Goal: Information Seeking & Learning: Find specific fact

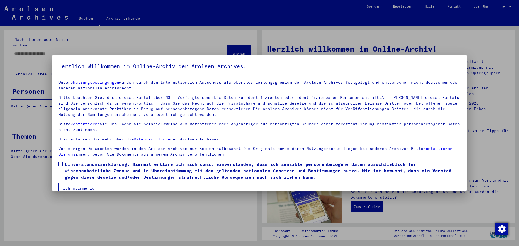
drag, startPoint x: 60, startPoint y: 163, endPoint x: 64, endPoint y: 169, distance: 8.2
click at [60, 163] on span at bounding box center [60, 164] width 4 height 4
click at [70, 185] on button "Ich stimme zu" at bounding box center [78, 188] width 41 height 10
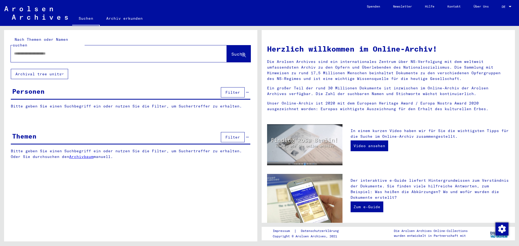
click at [64, 51] on input "text" at bounding box center [112, 54] width 197 height 6
type input "**********"
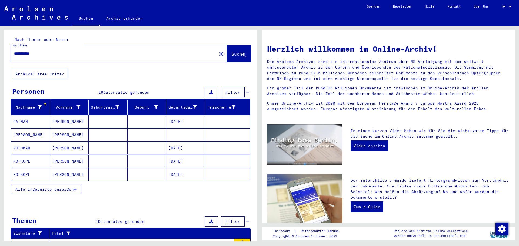
click at [172, 116] on mat-cell "[DATE]" at bounding box center [185, 121] width 39 height 13
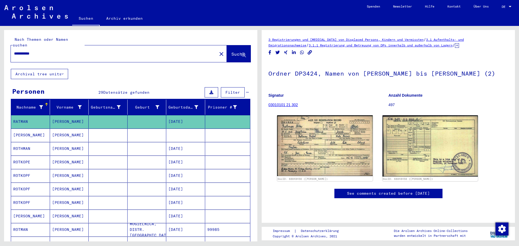
click at [179, 105] on div "Geburtsdatum" at bounding box center [184, 108] width 30 height 6
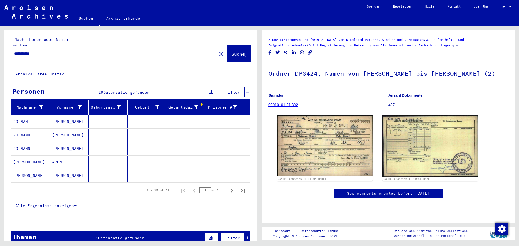
click at [77, 204] on icon "button" at bounding box center [75, 206] width 3 height 4
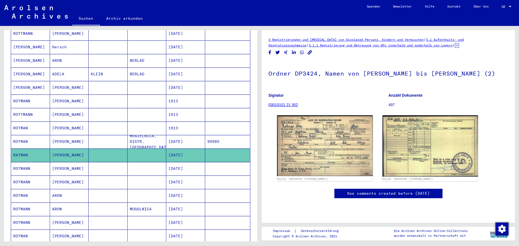
scroll to position [162, 0]
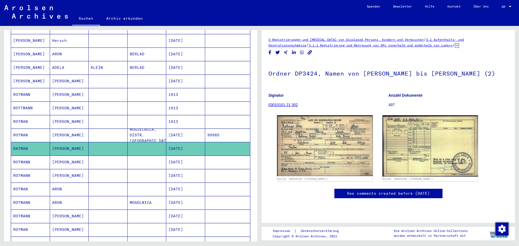
click at [186, 130] on mat-cell "[DATE]" at bounding box center [185, 135] width 39 height 13
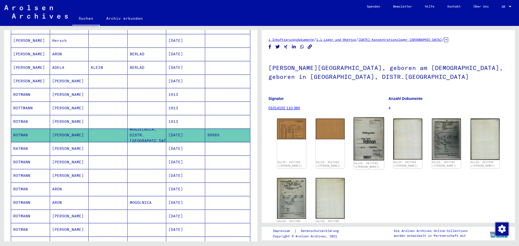
click at [366, 136] on img at bounding box center [369, 139] width 31 height 43
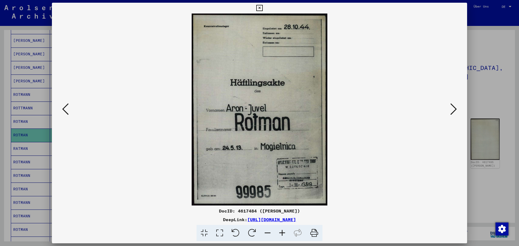
click at [453, 114] on icon at bounding box center [454, 109] width 6 height 13
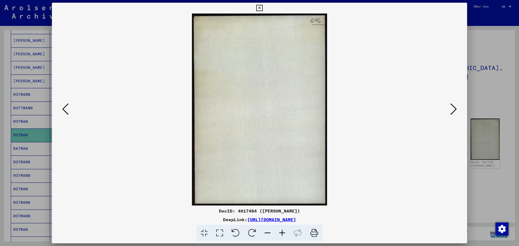
click at [453, 114] on icon at bounding box center [454, 109] width 6 height 13
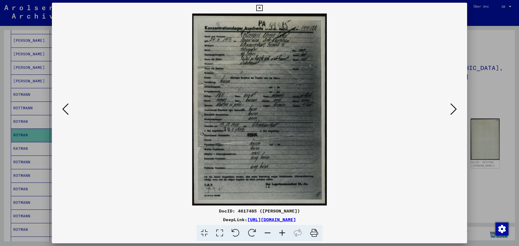
click at [453, 114] on icon at bounding box center [454, 109] width 6 height 13
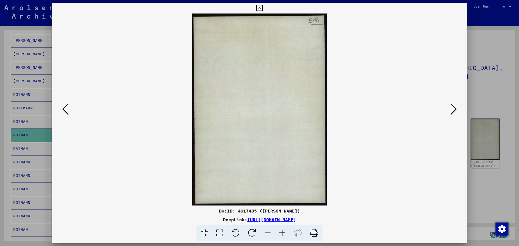
click at [453, 114] on icon at bounding box center [454, 109] width 6 height 13
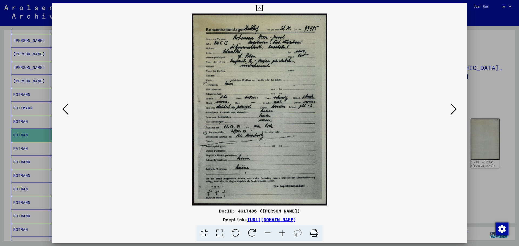
click at [65, 108] on icon at bounding box center [65, 109] width 6 height 13
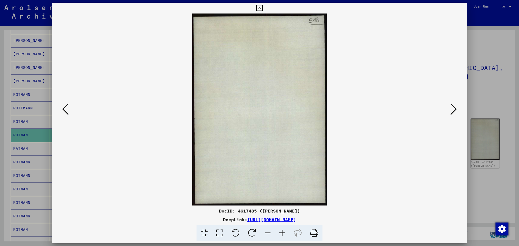
click at [65, 108] on icon at bounding box center [65, 109] width 6 height 13
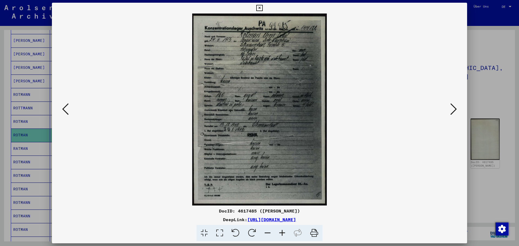
click at [65, 108] on icon at bounding box center [65, 109] width 6 height 13
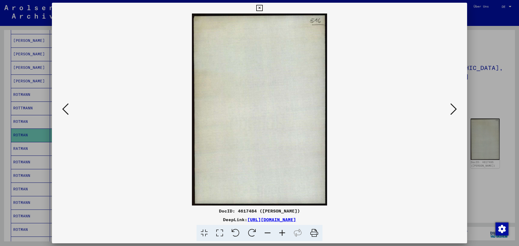
click at [65, 108] on icon at bounding box center [65, 109] width 6 height 13
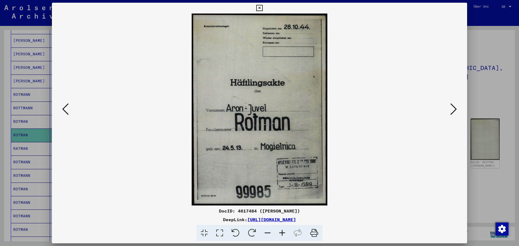
click at [451, 107] on icon at bounding box center [454, 109] width 6 height 13
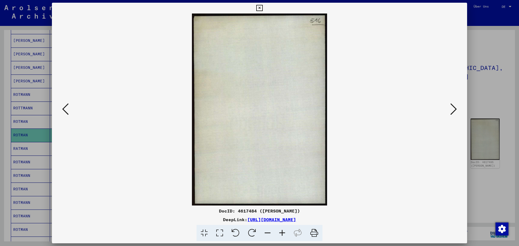
click at [451, 107] on icon at bounding box center [454, 109] width 6 height 13
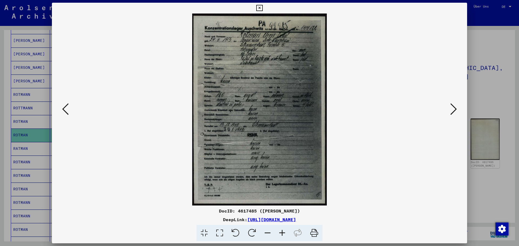
click at [454, 110] on icon at bounding box center [454, 109] width 6 height 13
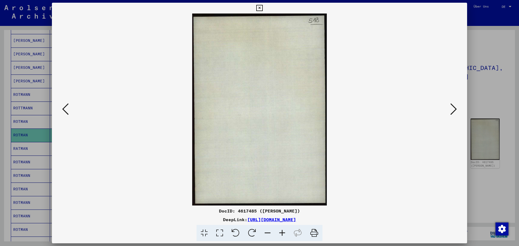
click at [449, 109] on img at bounding box center [259, 110] width 379 height 192
click at [453, 108] on icon at bounding box center [454, 109] width 6 height 13
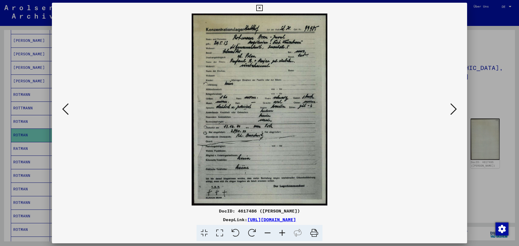
click at [458, 109] on button at bounding box center [454, 109] width 10 height 15
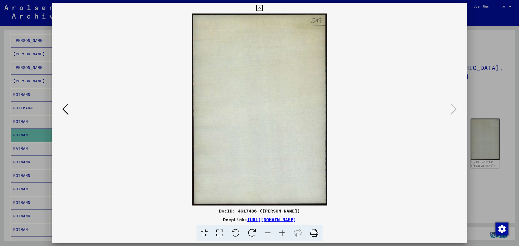
click at [477, 89] on div at bounding box center [259, 123] width 519 height 246
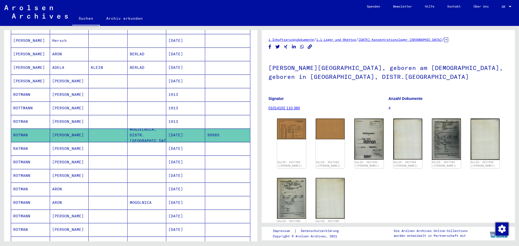
click at [181, 142] on mat-cell "[DATE]" at bounding box center [185, 148] width 39 height 13
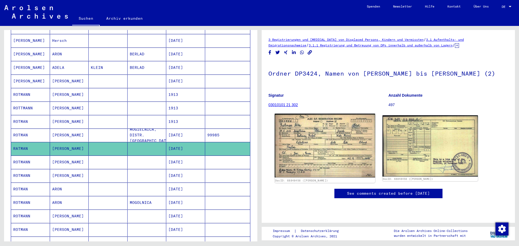
click at [303, 155] on img at bounding box center [325, 146] width 100 height 64
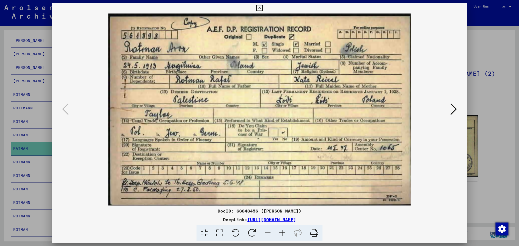
click at [493, 95] on div at bounding box center [259, 123] width 519 height 246
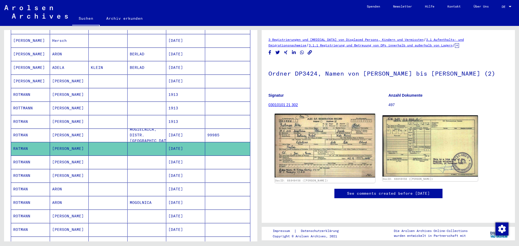
click at [315, 143] on img at bounding box center [325, 146] width 100 height 64
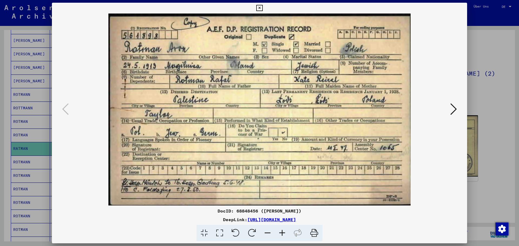
click at [485, 123] on div at bounding box center [259, 123] width 519 height 246
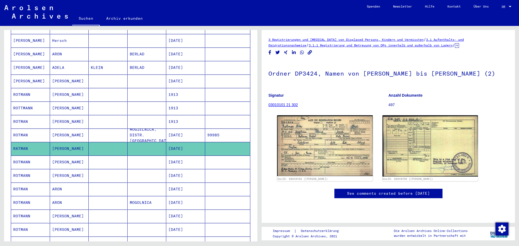
click at [177, 159] on mat-cell "[DATE]" at bounding box center [185, 162] width 39 height 13
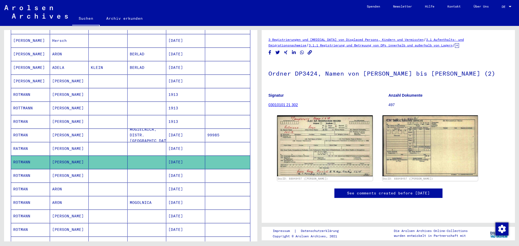
click at [177, 169] on mat-cell "[DATE]" at bounding box center [185, 175] width 39 height 13
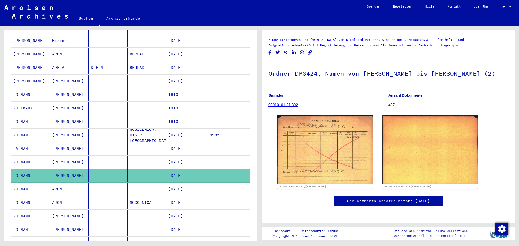
click at [177, 183] on mat-cell "[DATE]" at bounding box center [185, 189] width 39 height 13
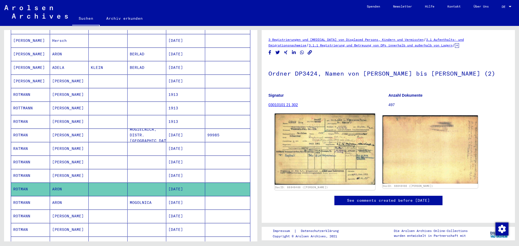
click at [357, 150] on img at bounding box center [325, 149] width 100 height 71
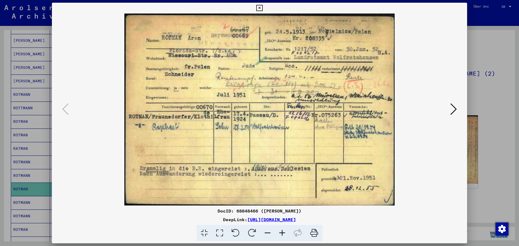
click at [494, 92] on div at bounding box center [259, 123] width 519 height 246
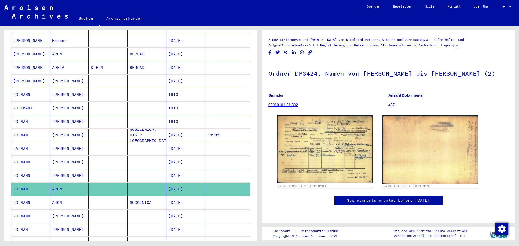
click at [191, 196] on mat-cell "[DATE]" at bounding box center [185, 202] width 39 height 13
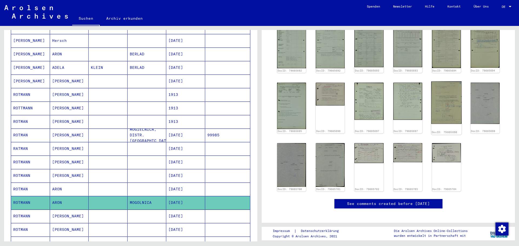
scroll to position [54, 0]
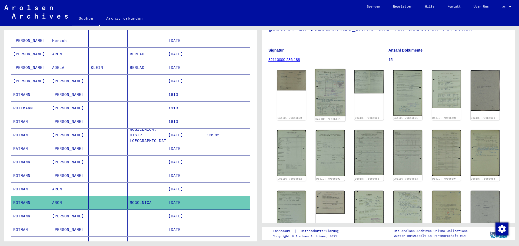
click at [335, 84] on img at bounding box center [330, 93] width 31 height 48
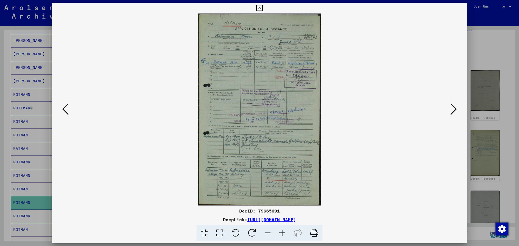
click at [454, 107] on icon at bounding box center [454, 109] width 6 height 13
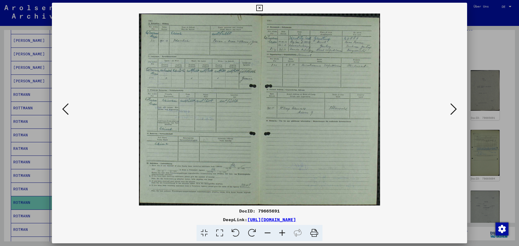
click at [454, 107] on icon at bounding box center [454, 109] width 6 height 13
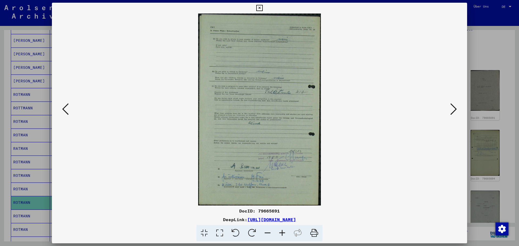
click at [454, 107] on icon at bounding box center [454, 109] width 6 height 13
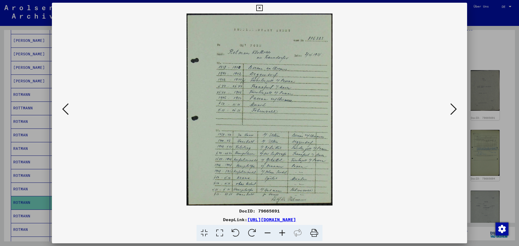
click at [454, 107] on icon at bounding box center [454, 109] width 6 height 13
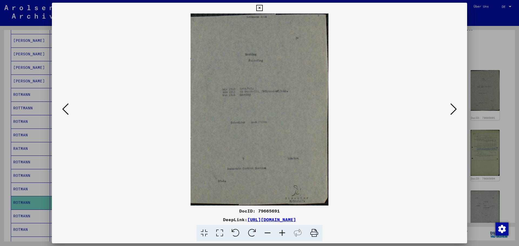
click at [454, 107] on icon at bounding box center [454, 109] width 6 height 13
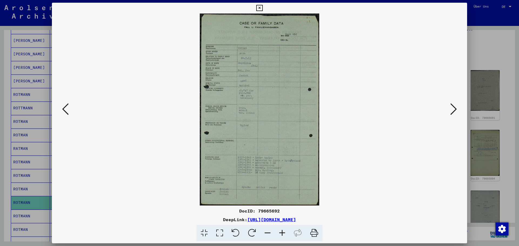
click at [454, 107] on icon at bounding box center [454, 109] width 6 height 13
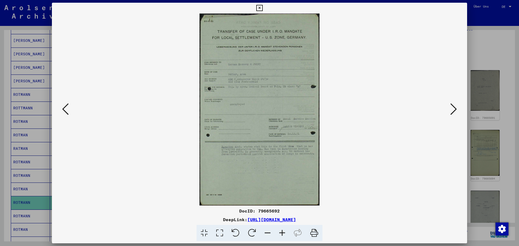
click at [454, 107] on icon at bounding box center [454, 109] width 6 height 13
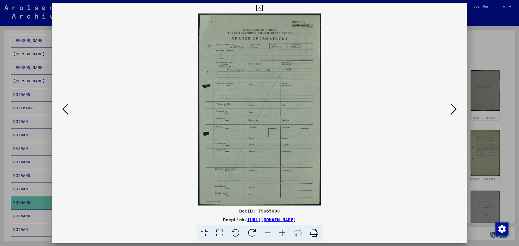
click at [454, 107] on icon at bounding box center [454, 109] width 6 height 13
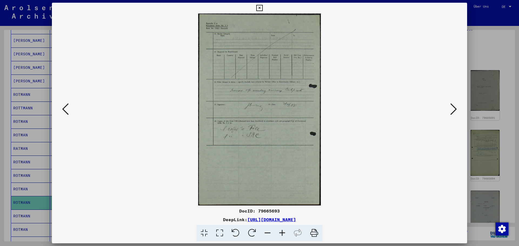
click at [454, 107] on icon at bounding box center [454, 109] width 6 height 13
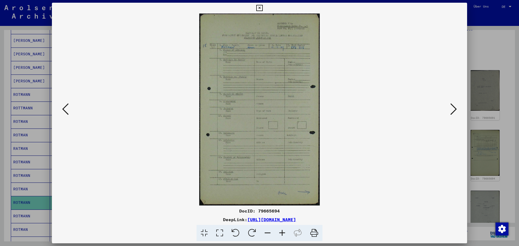
click at [454, 107] on icon at bounding box center [454, 109] width 6 height 13
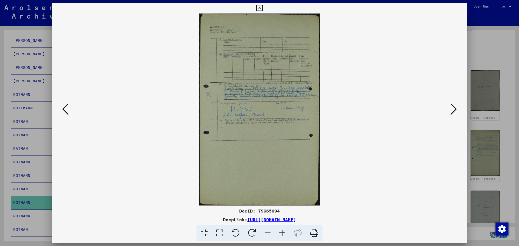
click at [454, 107] on icon at bounding box center [454, 109] width 6 height 13
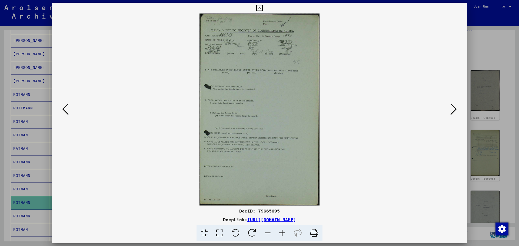
click at [454, 107] on icon at bounding box center [454, 109] width 6 height 13
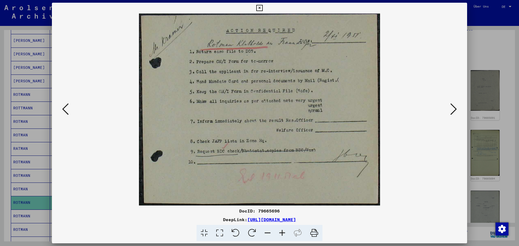
click at [454, 107] on icon at bounding box center [454, 109] width 6 height 13
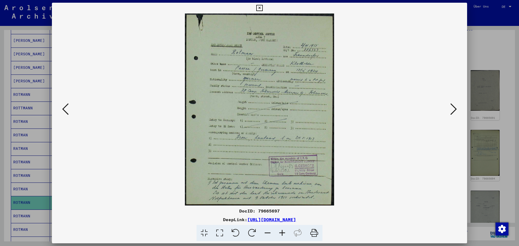
click at [454, 107] on icon at bounding box center [454, 109] width 6 height 13
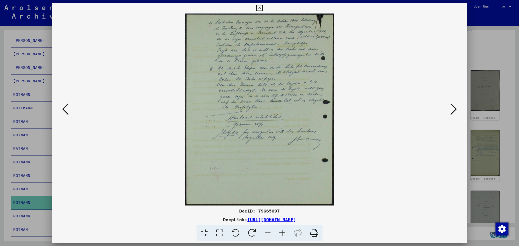
click at [220, 233] on icon at bounding box center [219, 233] width 15 height 17
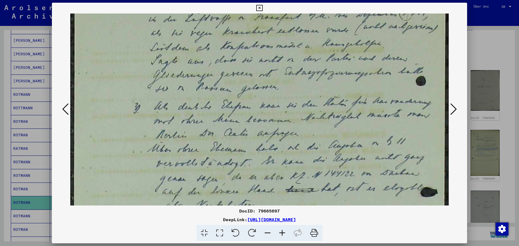
scroll to position [84, 0]
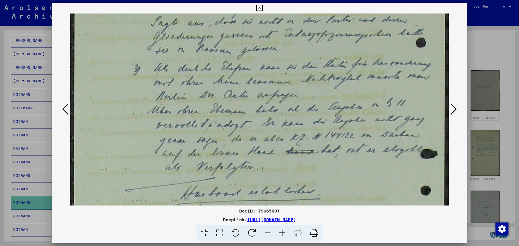
drag, startPoint x: 238, startPoint y: 177, endPoint x: 240, endPoint y: 93, distance: 83.9
click at [240, 94] on img at bounding box center [259, 173] width 379 height 488
click at [480, 57] on div at bounding box center [259, 123] width 519 height 246
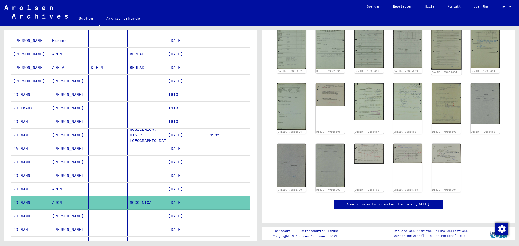
scroll to position [162, 0]
